Goal: Download file/media

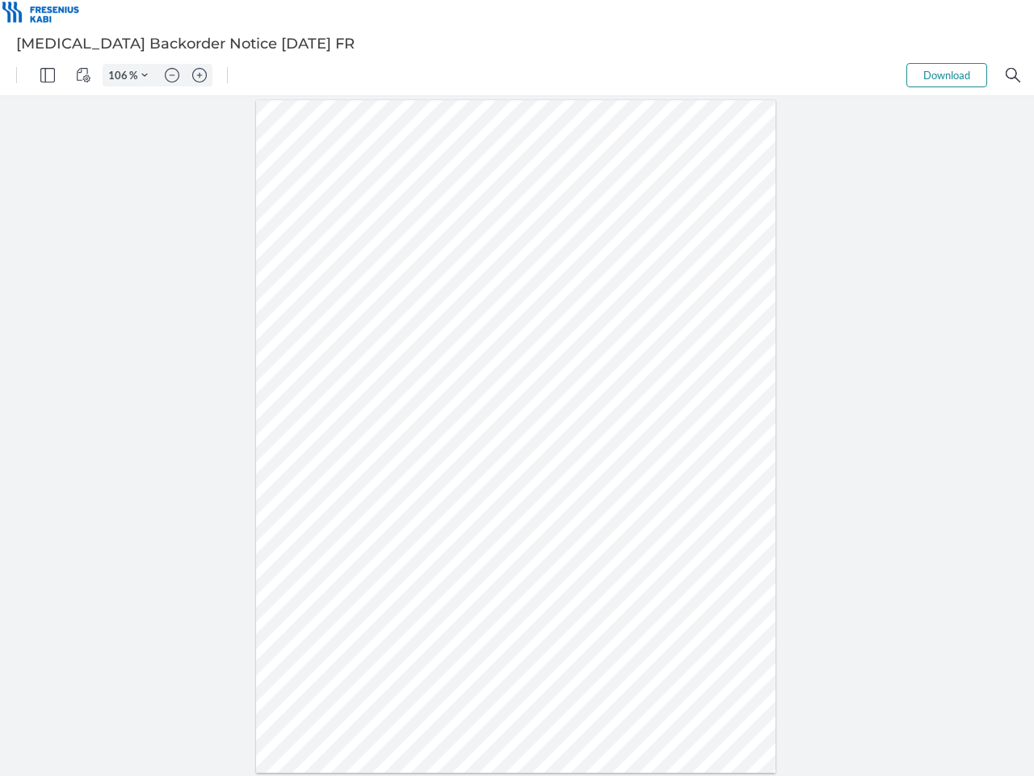
click at [48, 75] on img "Panel" at bounding box center [47, 75] width 15 height 15
click at [83, 75] on img "View Controls" at bounding box center [83, 75] width 15 height 15
click at [120, 75] on input "106" at bounding box center [116, 75] width 26 height 15
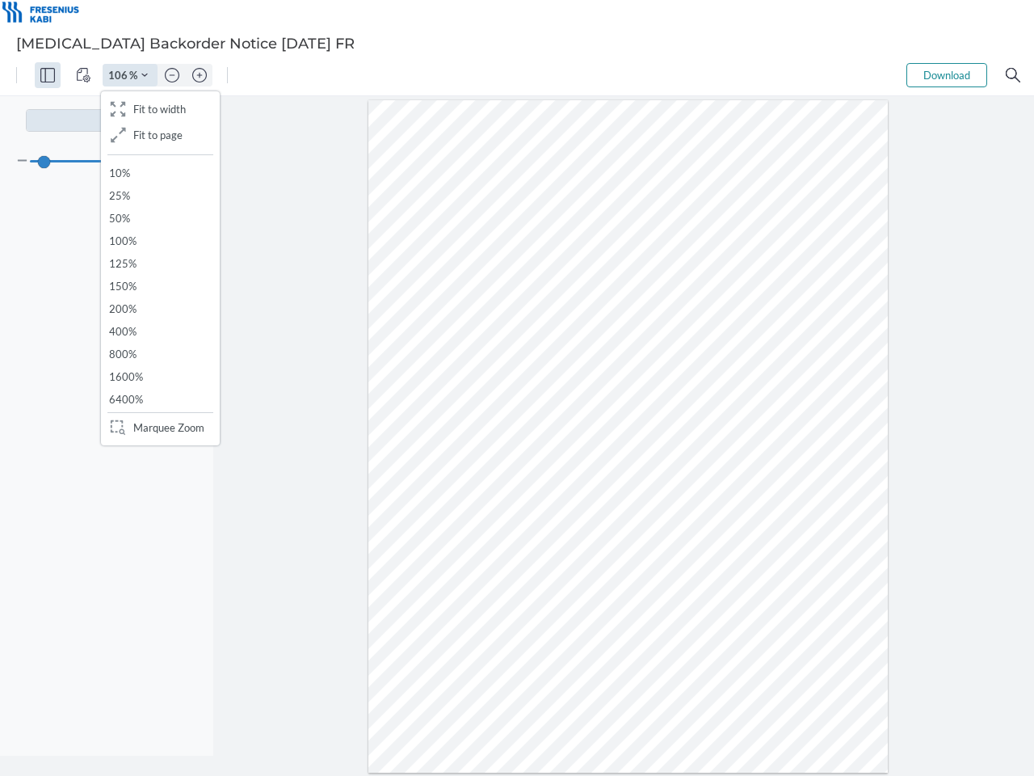
click at [145, 75] on img "Zoom Controls" at bounding box center [144, 75] width 6 height 6
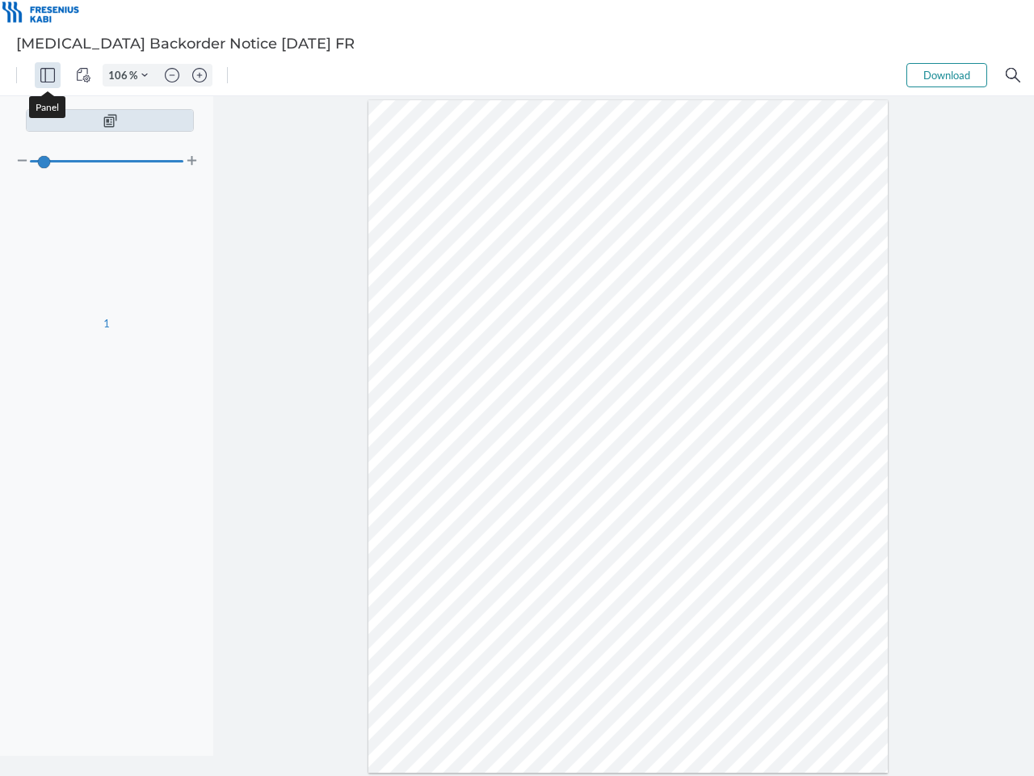
click at [172, 75] on img "Zoom out" at bounding box center [172, 75] width 15 height 15
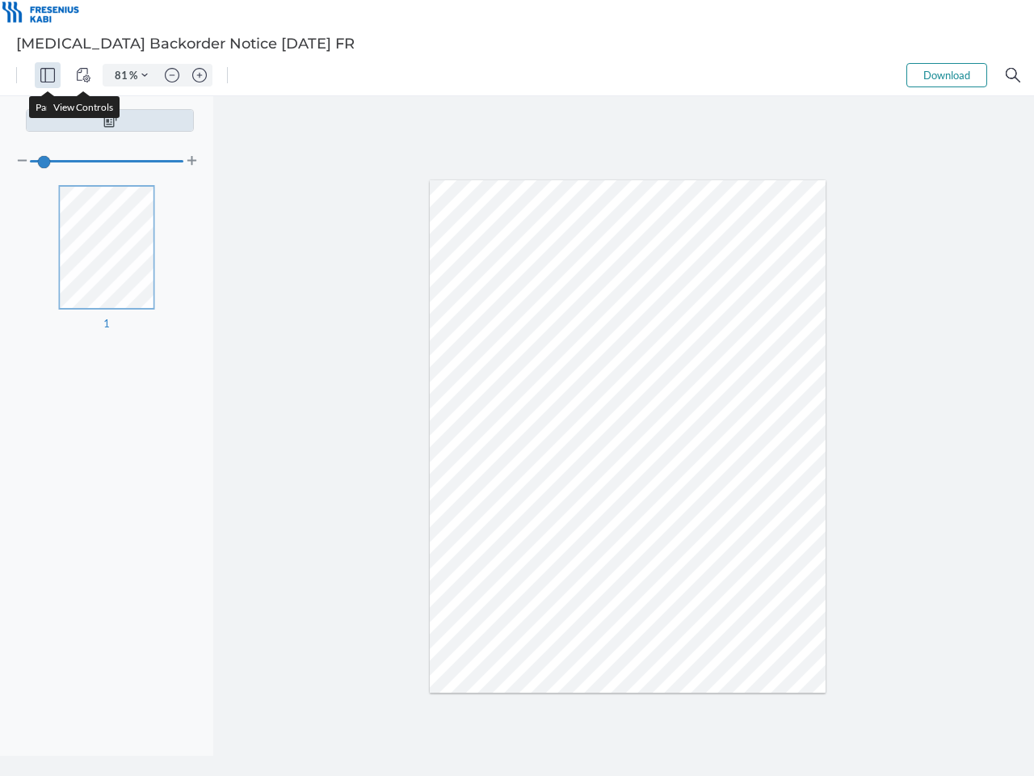
click at [200, 75] on img "Zoom in" at bounding box center [199, 75] width 15 height 15
type input "106"
click at [947, 75] on button "Download" at bounding box center [947, 75] width 81 height 24
click at [1013, 75] on img "Search" at bounding box center [1013, 75] width 15 height 15
